Goal: Transaction & Acquisition: Purchase product/service

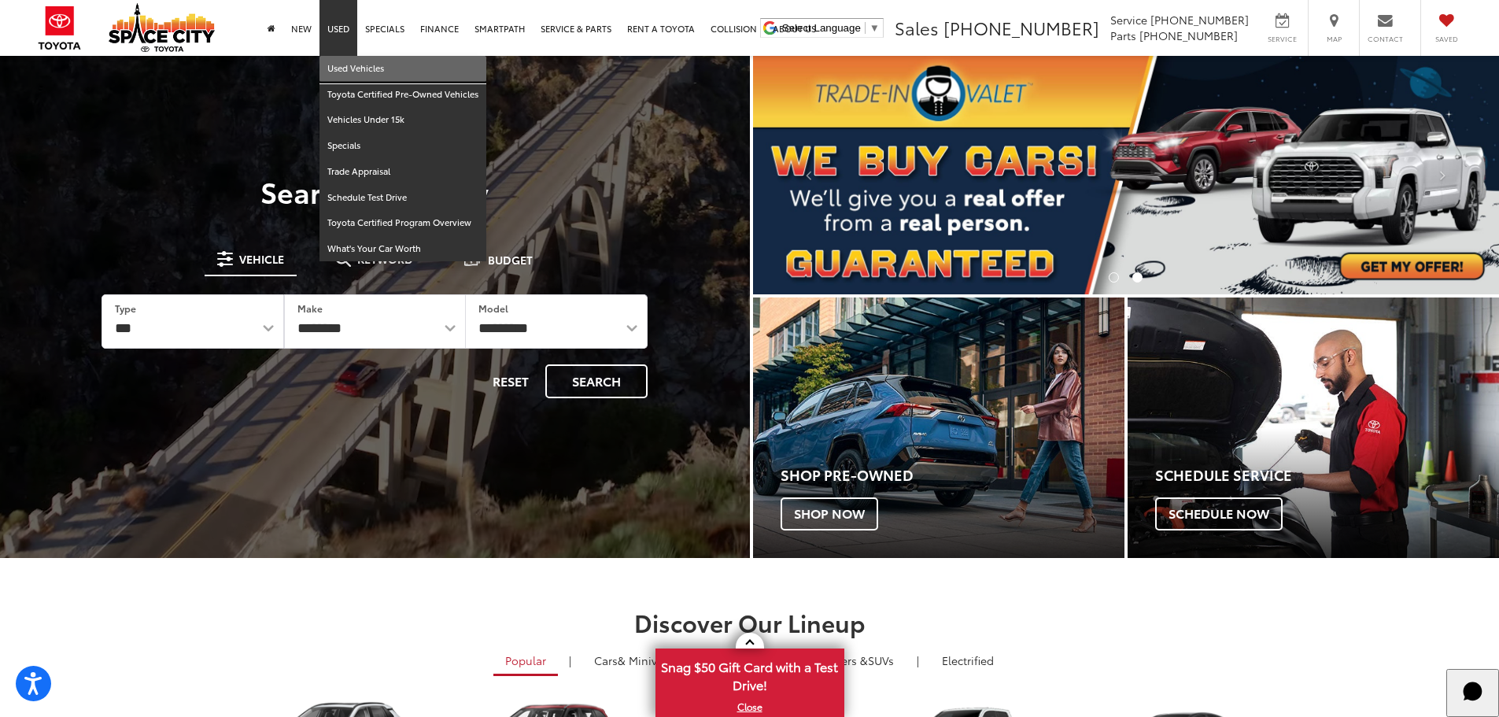
click at [344, 65] on link "Used Vehicles" at bounding box center [403, 69] width 167 height 26
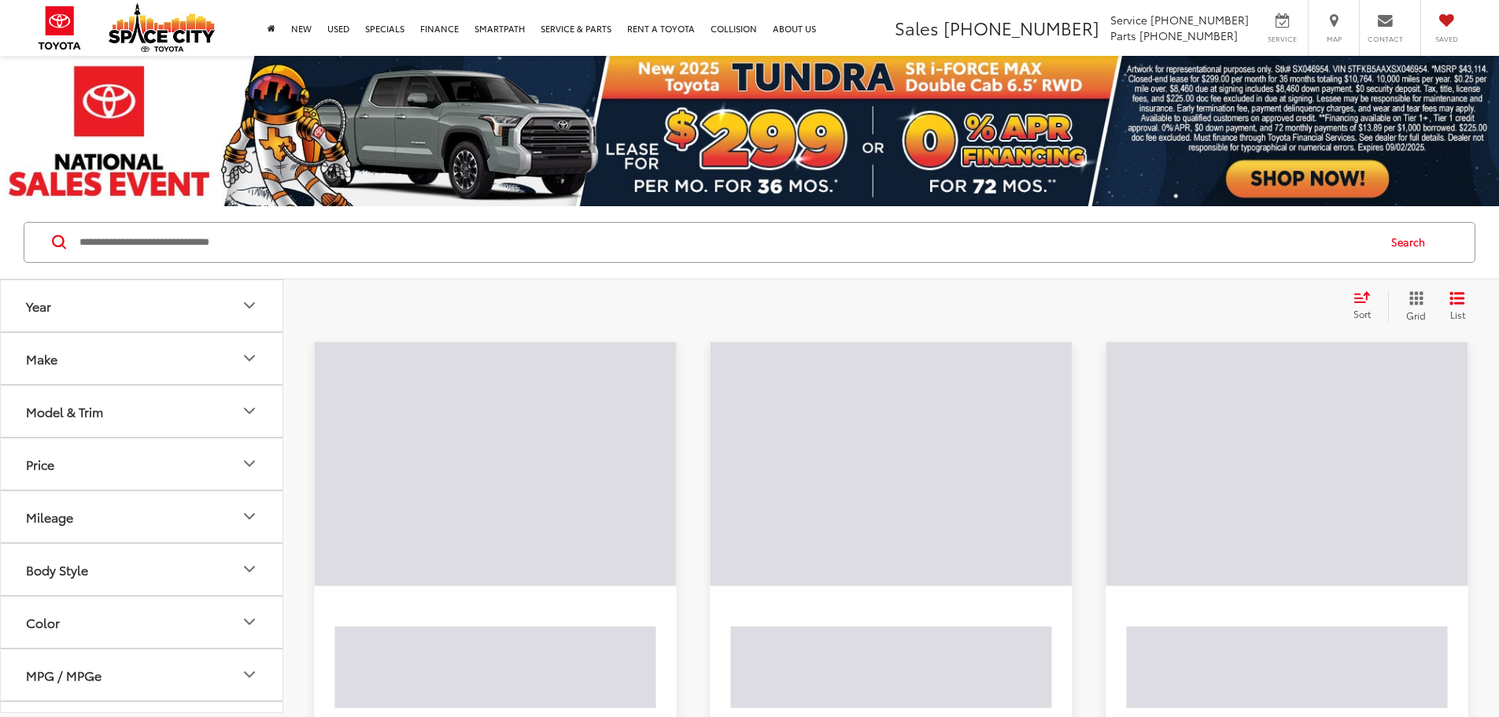
click at [457, 246] on input "Search by Make, Model, or Keyword" at bounding box center [727, 243] width 1299 height 38
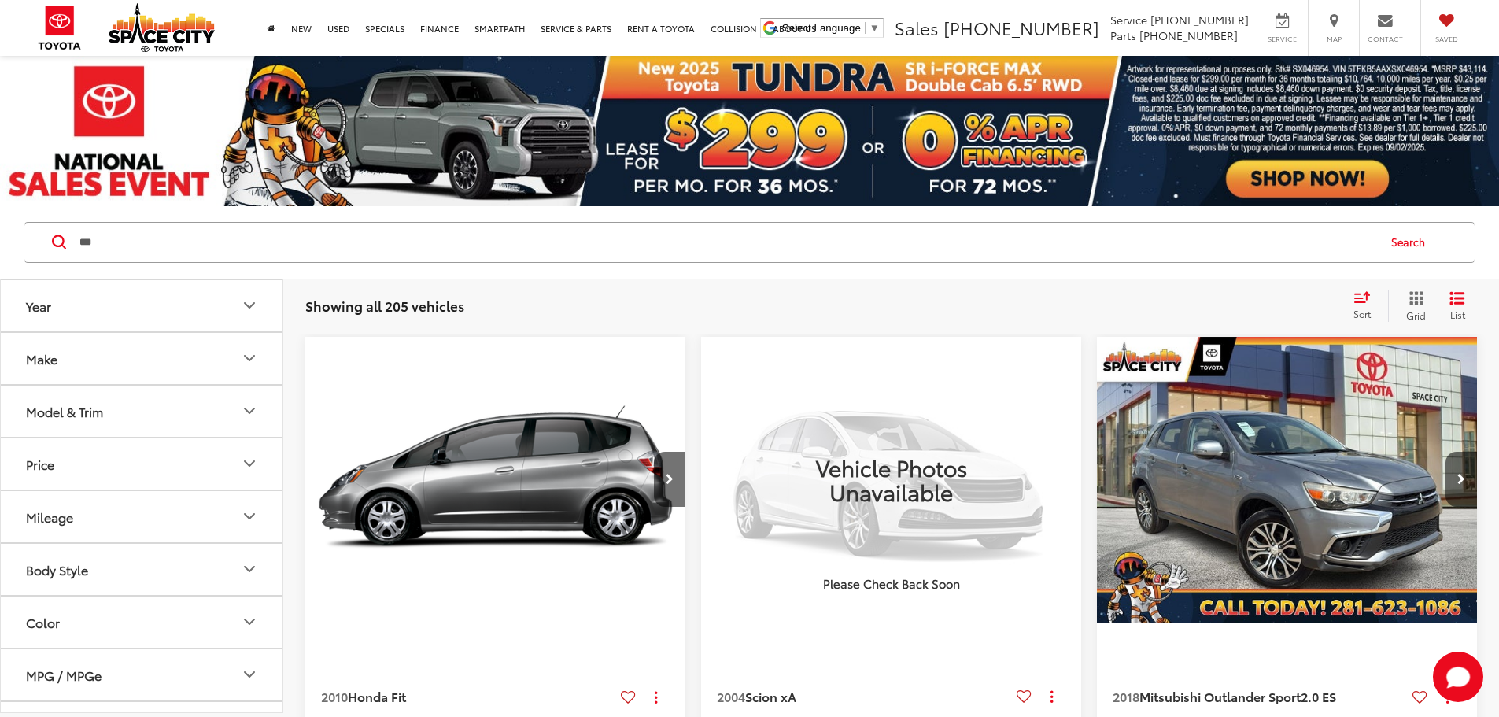
type input "***"
